Goal: Transaction & Acquisition: Purchase product/service

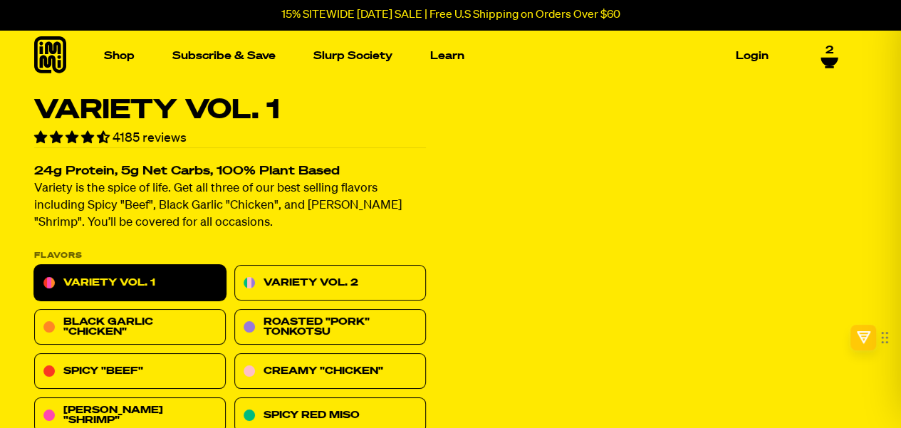
select select "Every 30 Days"
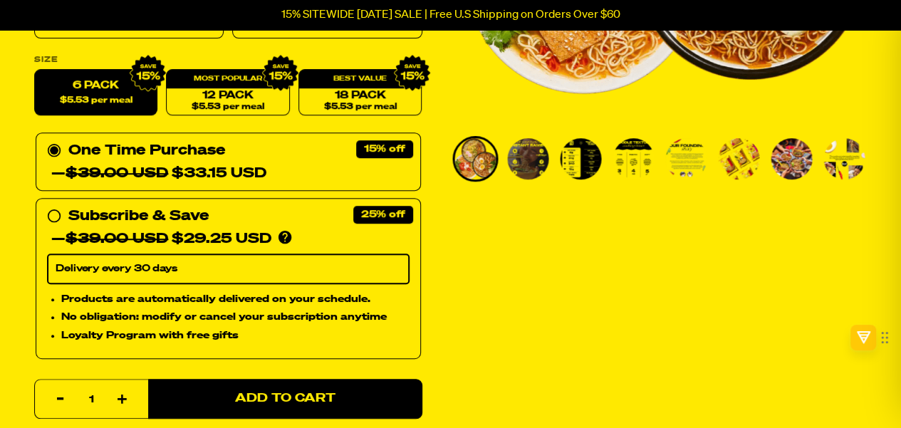
scroll to position [376, 0]
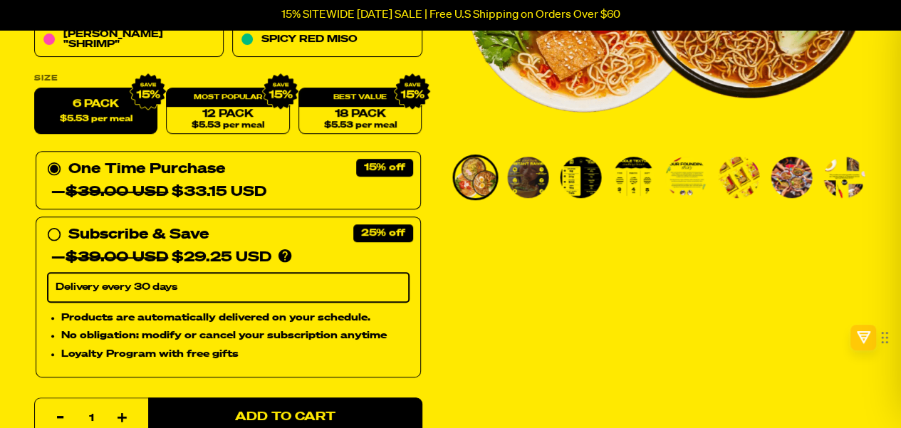
click at [211, 121] on span "$5.53 per meal" at bounding box center [228, 125] width 73 height 9
radio input "false"
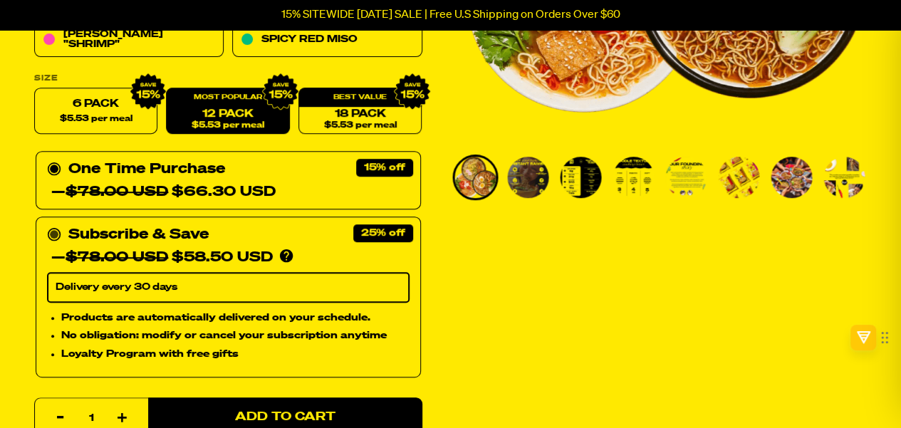
click at [53, 236] on circle at bounding box center [54, 235] width 9 height 9
click at [53, 224] on input "Subscribe & Save 25% — $78.00 USD $58.50 USD You'll receive your selected flavo…" at bounding box center [51, 224] width 9 height 0
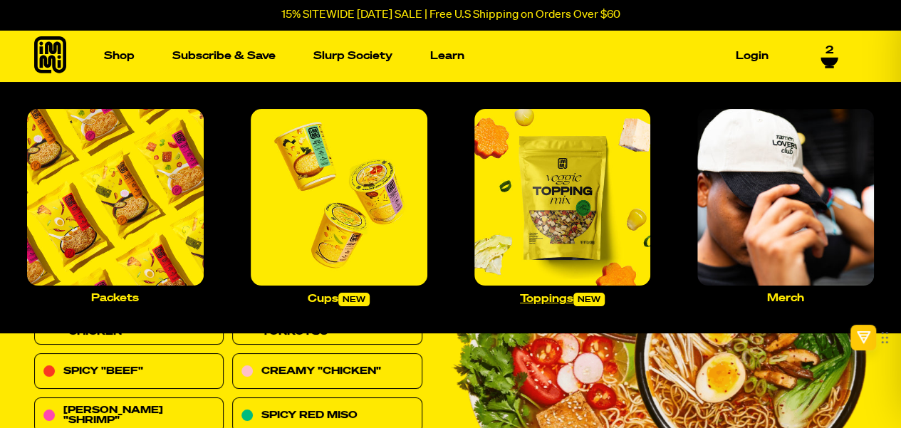
drag, startPoint x: 562, startPoint y: 201, endPoint x: 548, endPoint y: 196, distance: 15.1
click at [548, 196] on img "Main navigation" at bounding box center [562, 197] width 177 height 177
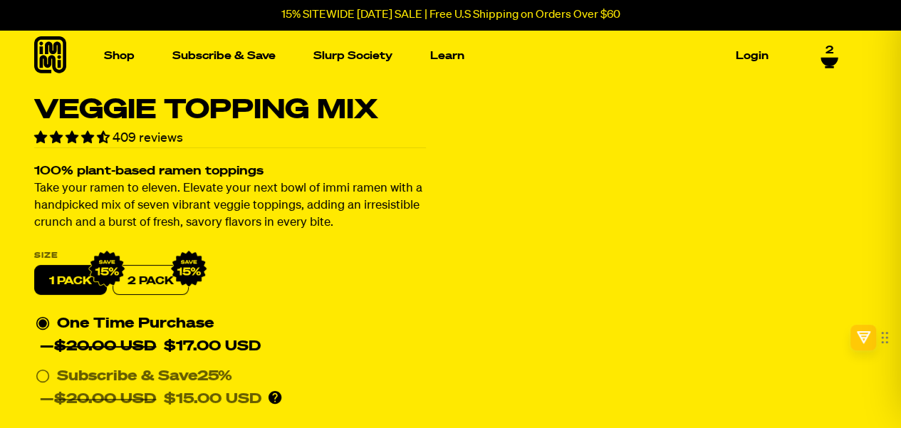
select select "Every 30 Days"
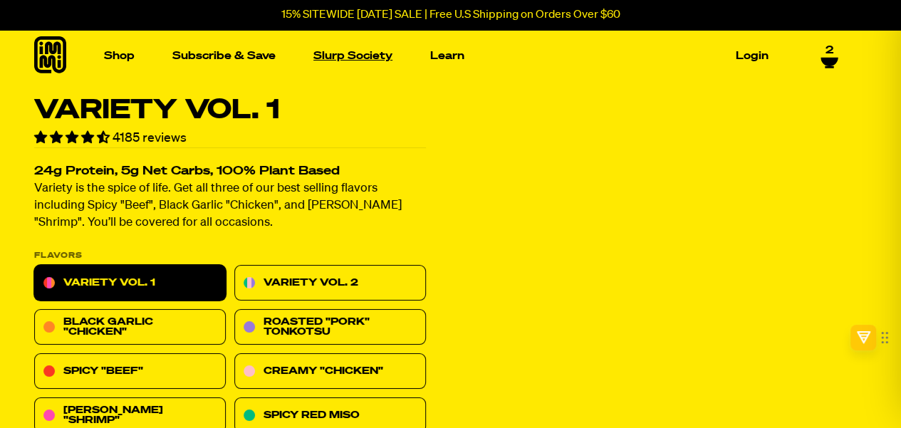
select select "Every 30 Days"
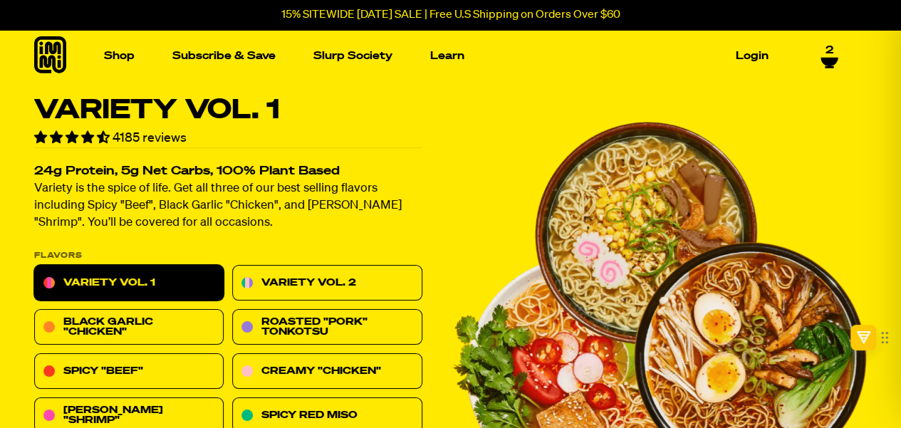
click at [100, 137] on span "4.55 stars" at bounding box center [103, 137] width 13 height 12
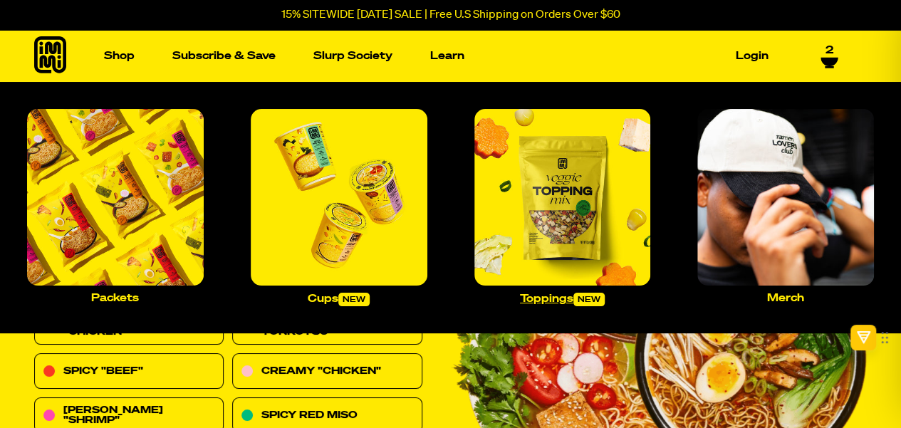
click at [575, 207] on img "Main navigation" at bounding box center [562, 197] width 177 height 177
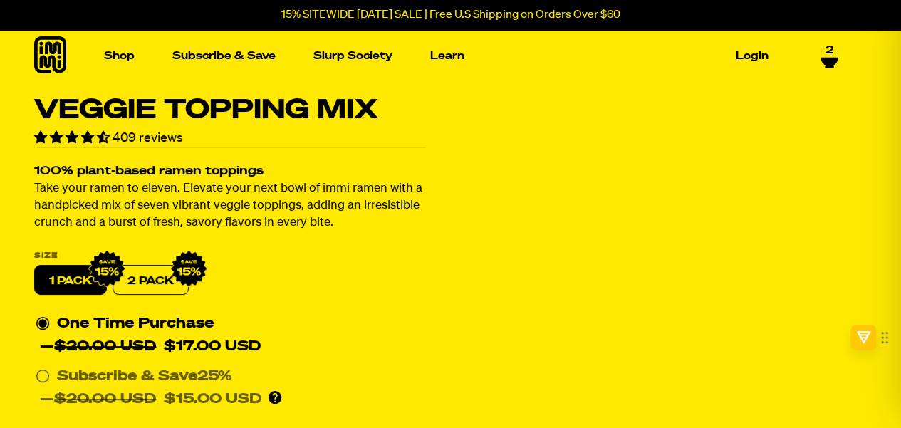
select select "Every 30 Days"
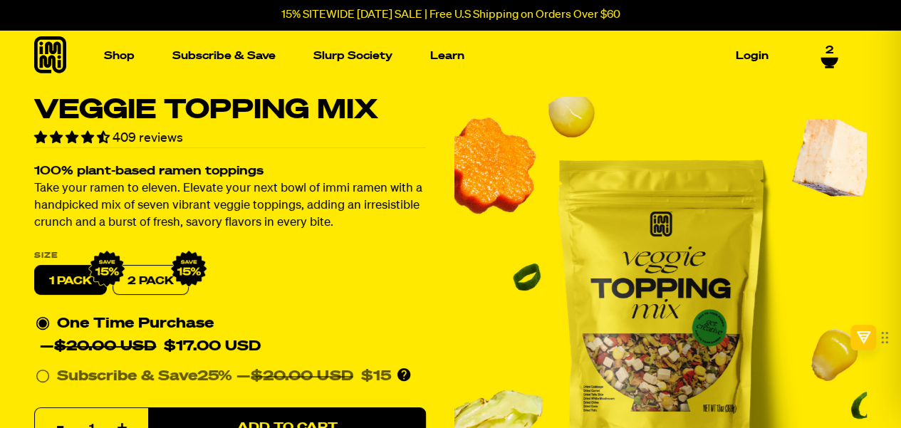
click at [142, 284] on label "2 PACK" at bounding box center [150, 281] width 76 height 30
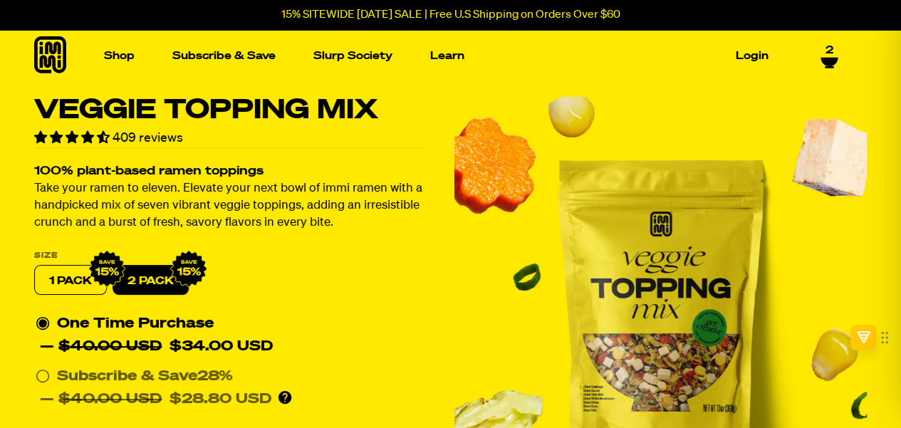
click at [60, 283] on label "1 PACK" at bounding box center [70, 281] width 73 height 30
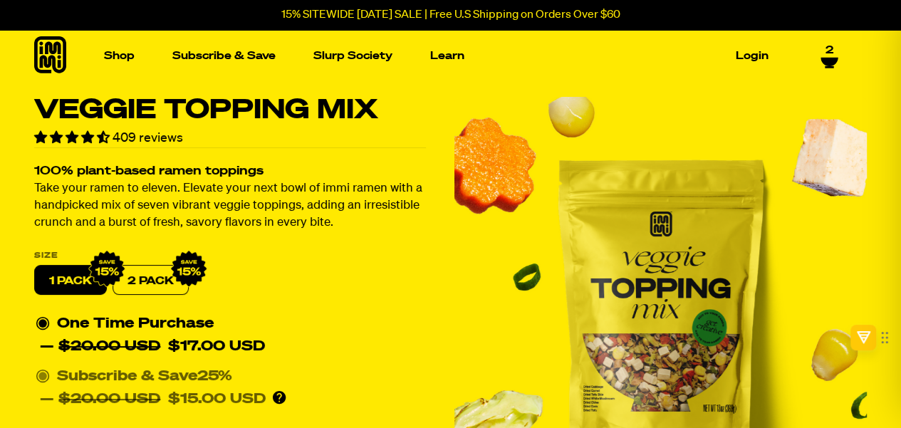
click at [43, 374] on circle at bounding box center [42, 376] width 9 height 9
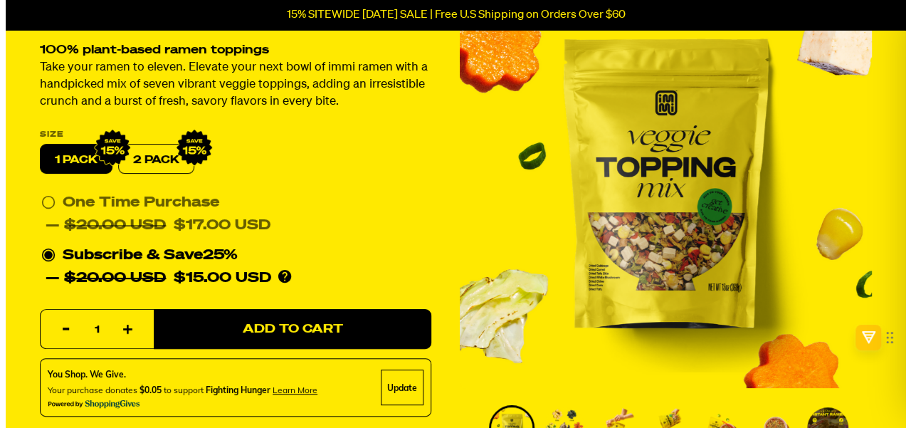
scroll to position [157, 0]
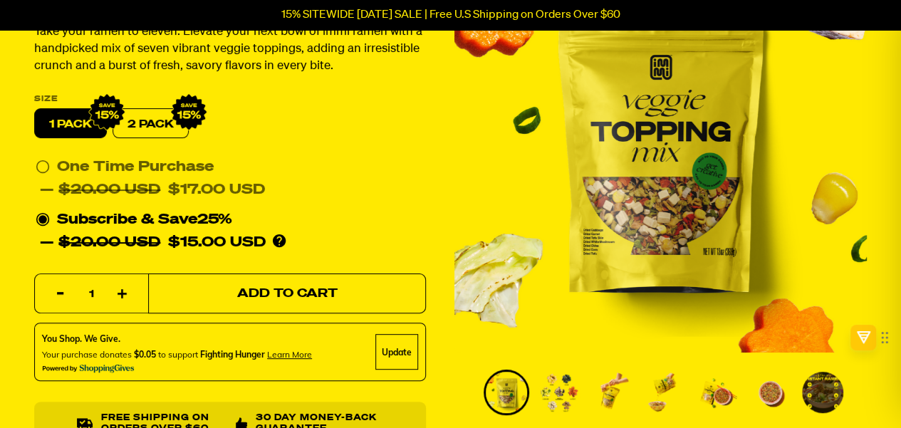
click at [282, 290] on span "Add to Cart" at bounding box center [287, 294] width 100 height 12
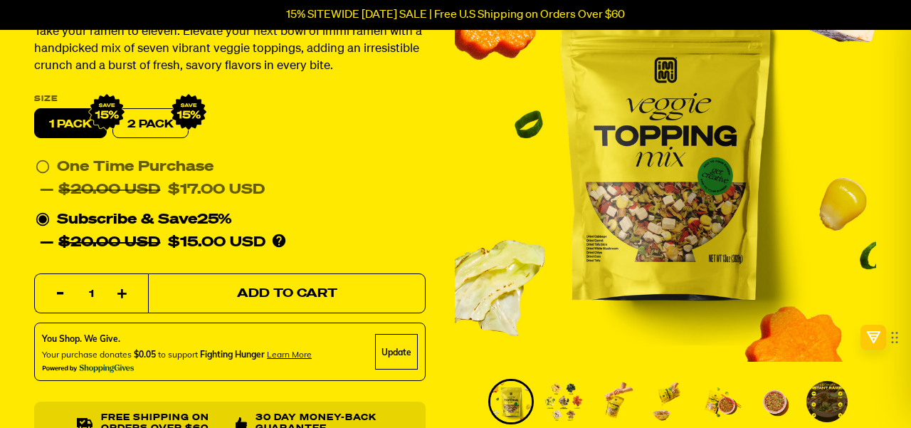
select select "Every 30 Days"
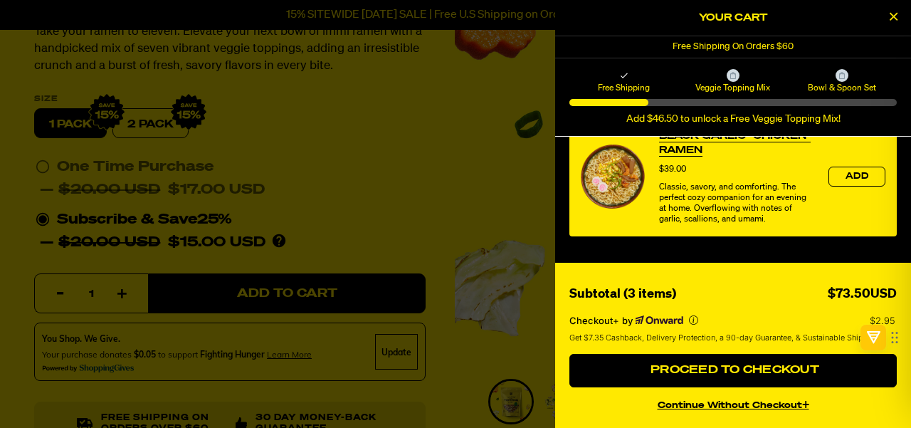
scroll to position [896, 0]
click at [738, 408] on button "continue without Checkout+" at bounding box center [733, 403] width 327 height 21
